Goal: Check status: Check status

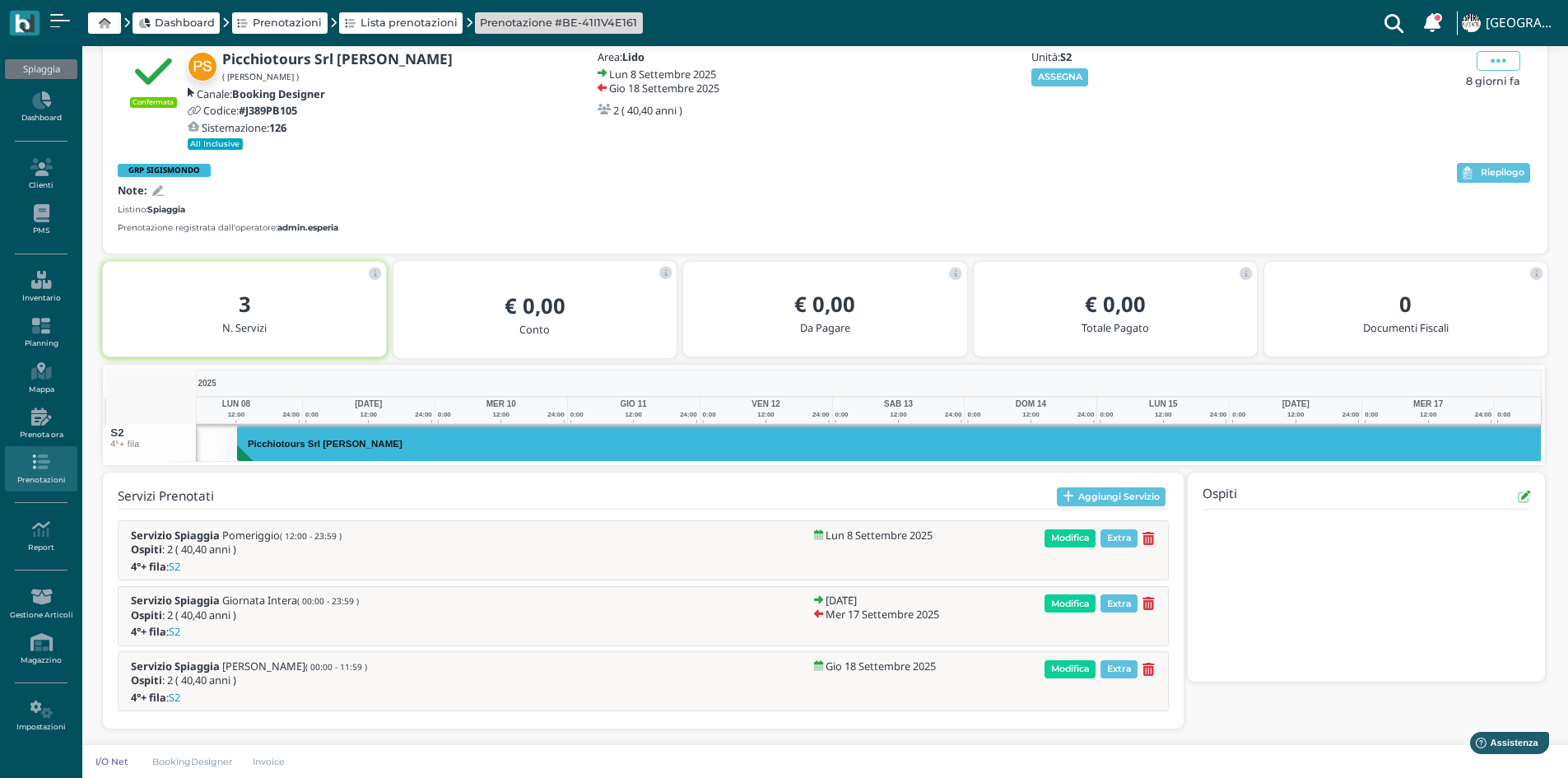
scroll to position [0, 178]
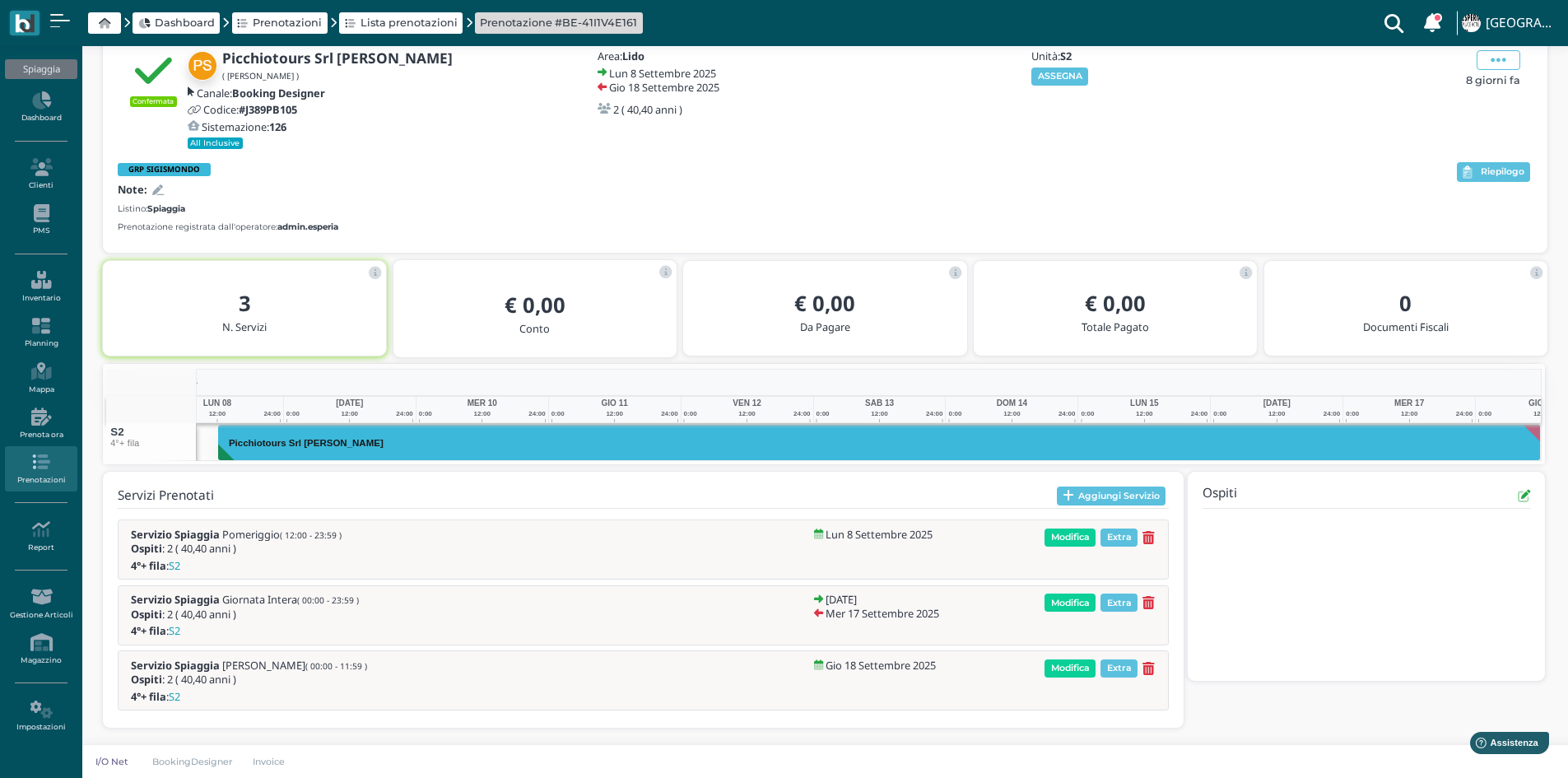
click at [1506, 140] on div "Apri Anagrafica Elimina In Attesa di Conferma In Attesa di Pagamento Componi Me…" at bounding box center [1493, 99] width 79 height 99
click at [1498, 64] on icon at bounding box center [1499, 60] width 16 height 19
click at [1438, 278] on span "Logs" at bounding box center [1433, 279] width 26 height 16
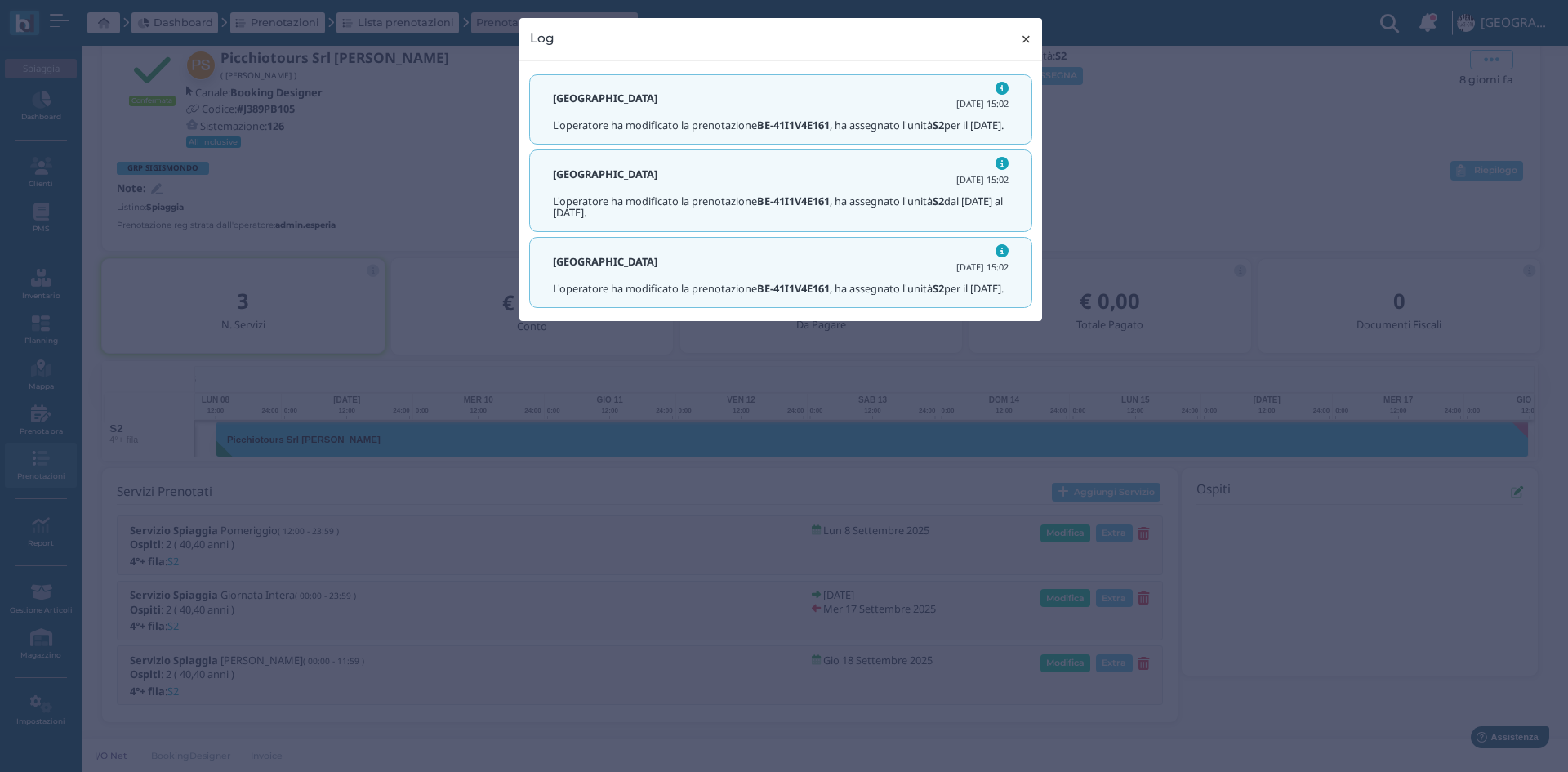
click at [1028, 40] on span "×" at bounding box center [1026, 39] width 12 height 21
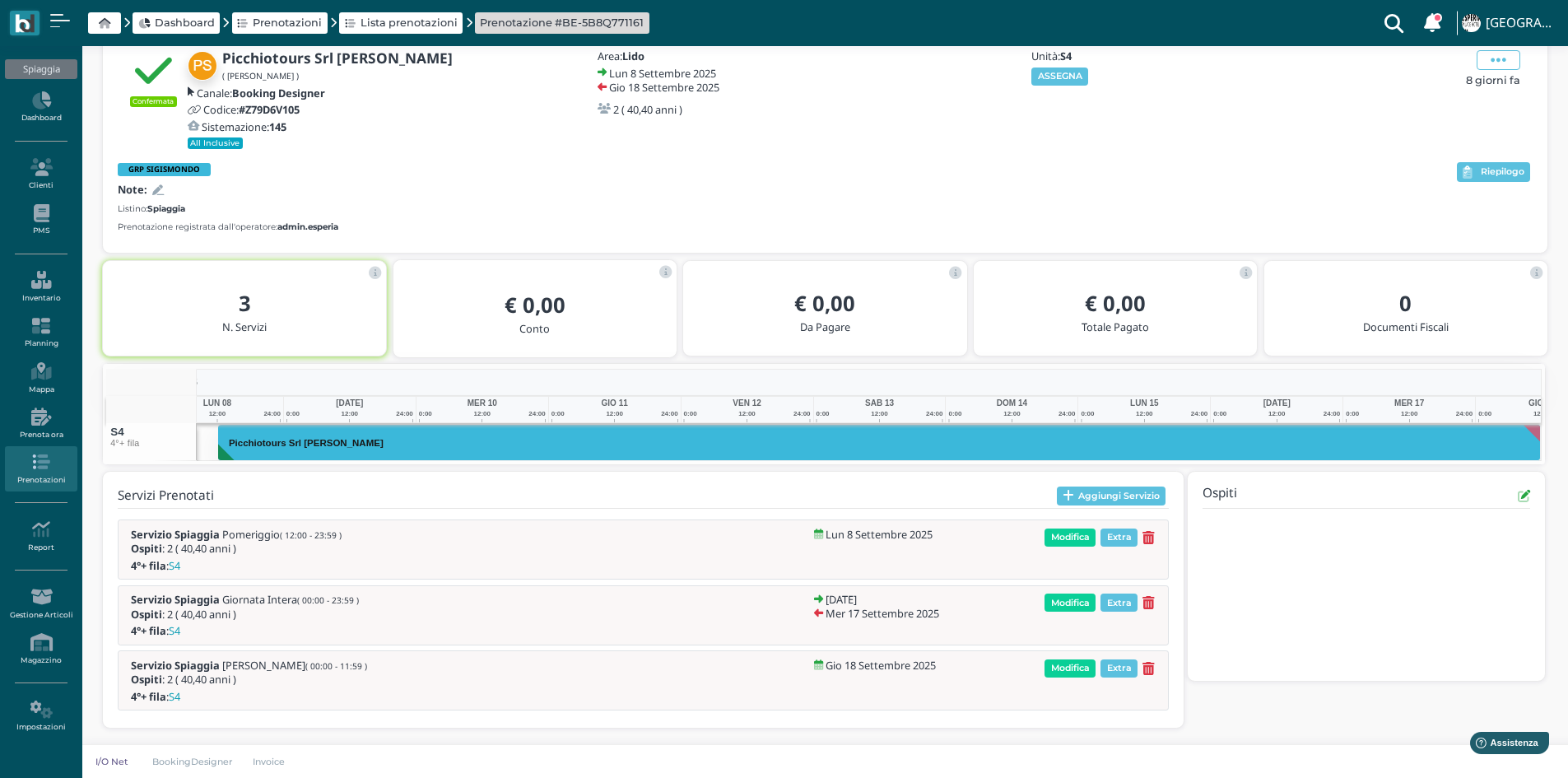
click at [1492, 48] on div "Confermata Picchiotours Srl [PERSON_NAME] ( [PERSON_NAME] ) Canale: Booking Des…" at bounding box center [825, 100] width 1415 height 105
click at [1489, 56] on span at bounding box center [1499, 59] width 43 height 19
click at [1426, 282] on span "Logs" at bounding box center [1433, 279] width 26 height 16
